Goal: Entertainment & Leisure: Browse casually

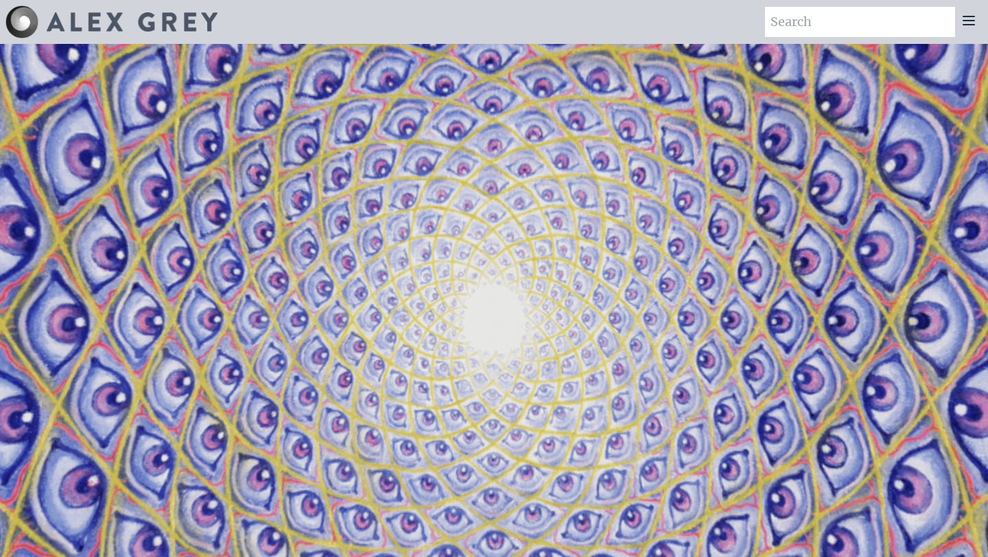
click at [973, 23] on icon at bounding box center [969, 20] width 16 height 16
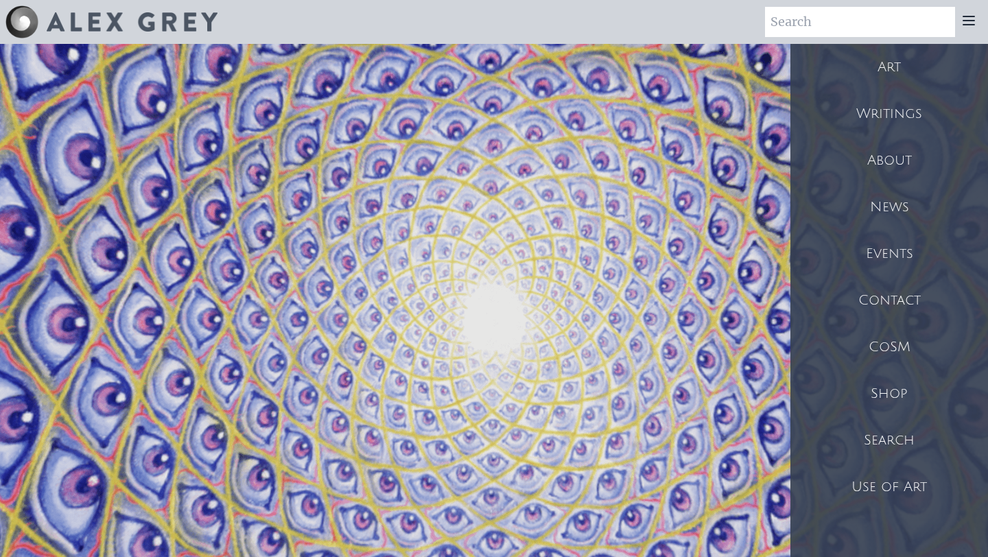
click at [889, 67] on div "Art" at bounding box center [889, 67] width 198 height 47
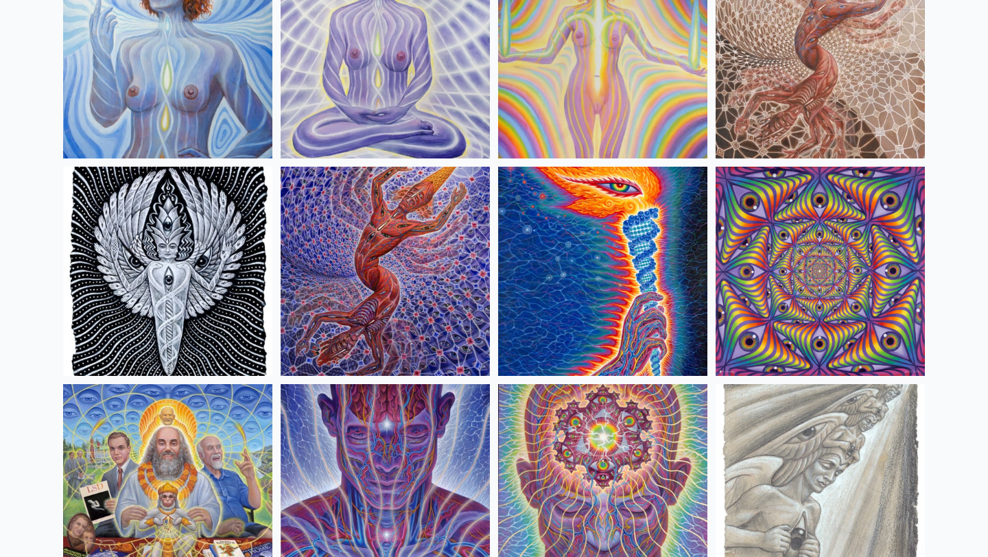
scroll to position [1444, 0]
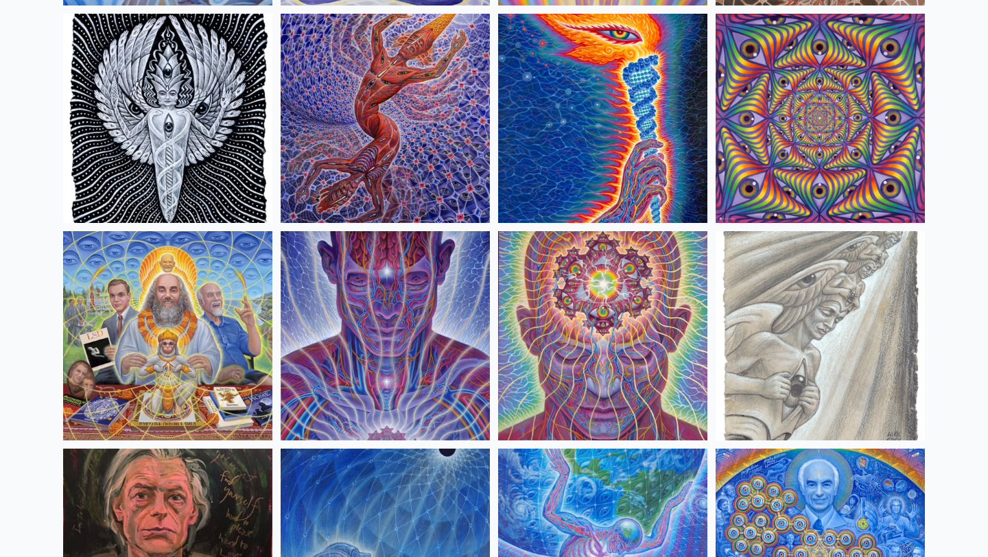
click at [400, 333] on img at bounding box center [385, 335] width 209 height 209
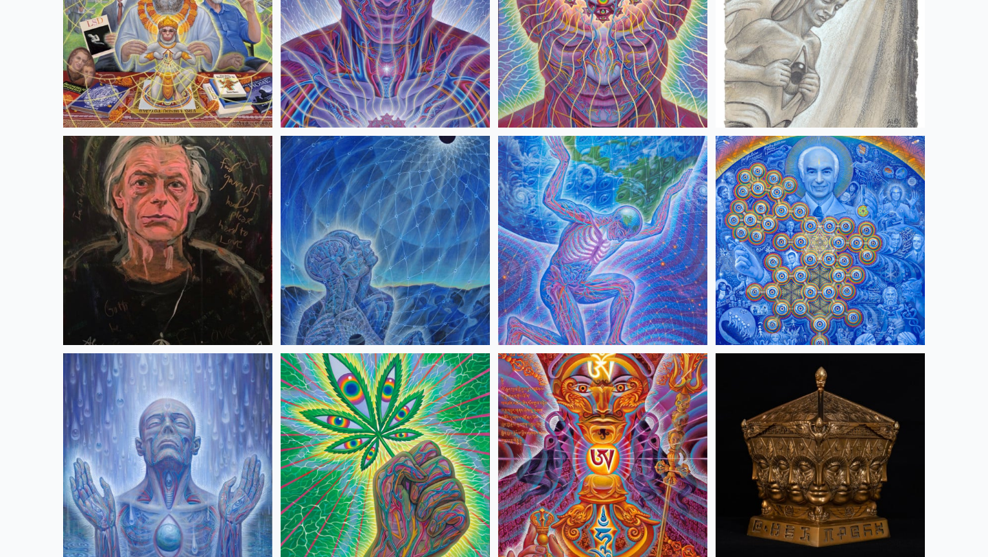
scroll to position [1761, 0]
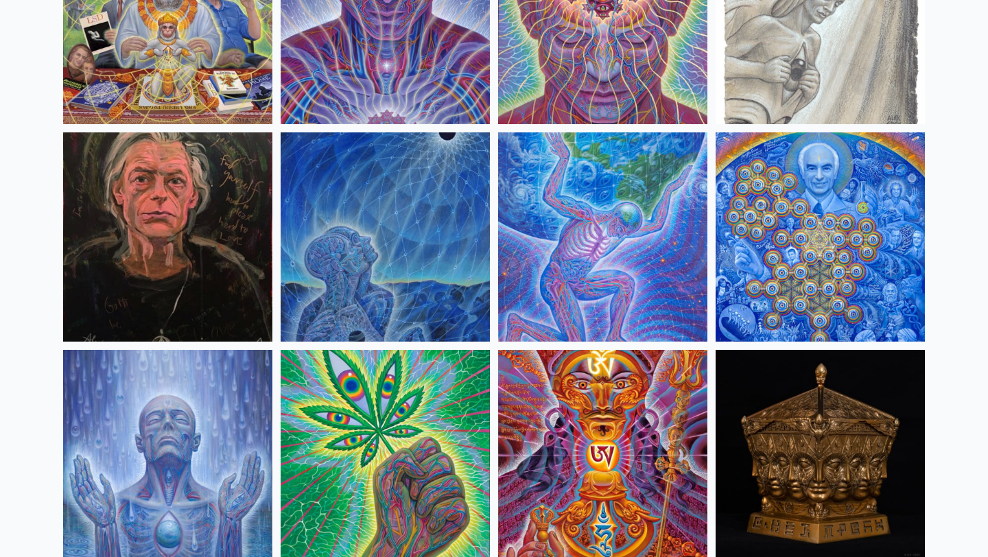
click at [337, 270] on img at bounding box center [385, 236] width 209 height 209
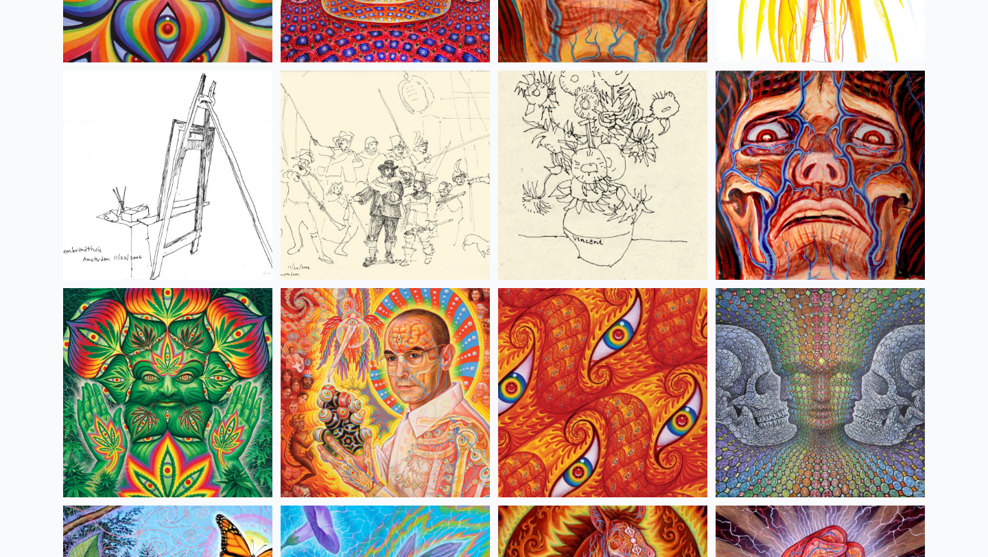
scroll to position [6391, 0]
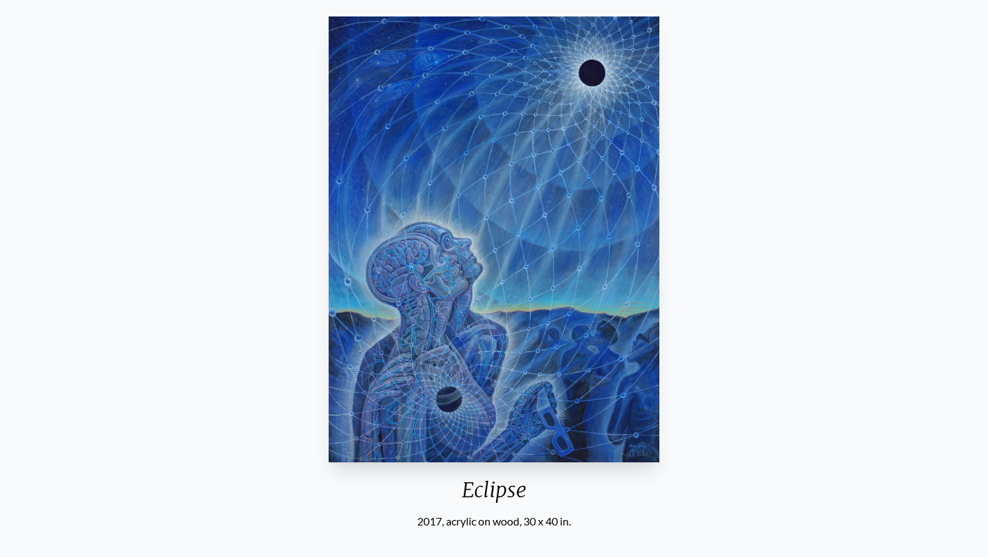
scroll to position [115, 0]
